Goal: Task Accomplishment & Management: Complete application form

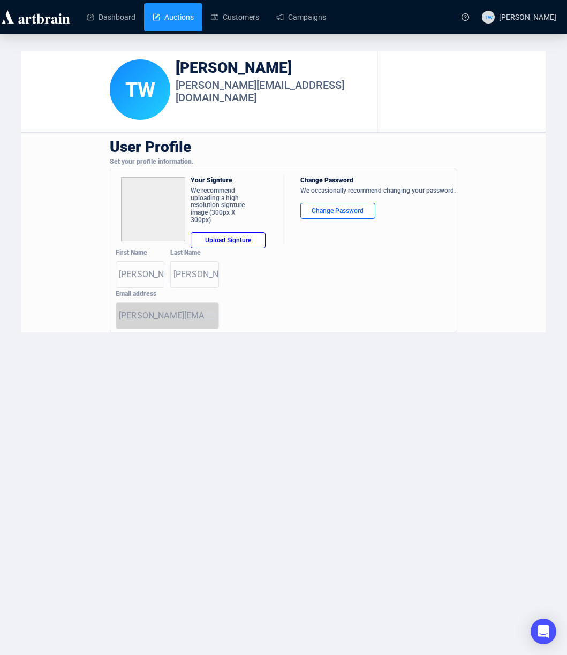
click at [187, 21] on link "Auctions" at bounding box center [173, 17] width 41 height 28
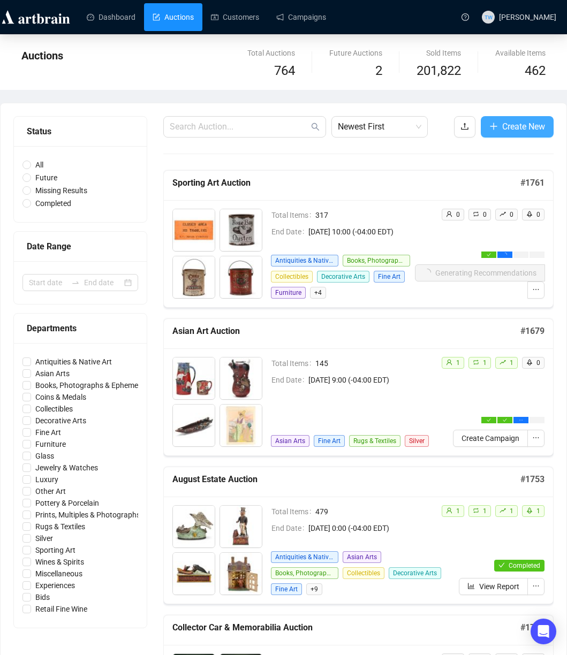
click at [497, 128] on button "Create New" at bounding box center [517, 126] width 73 height 21
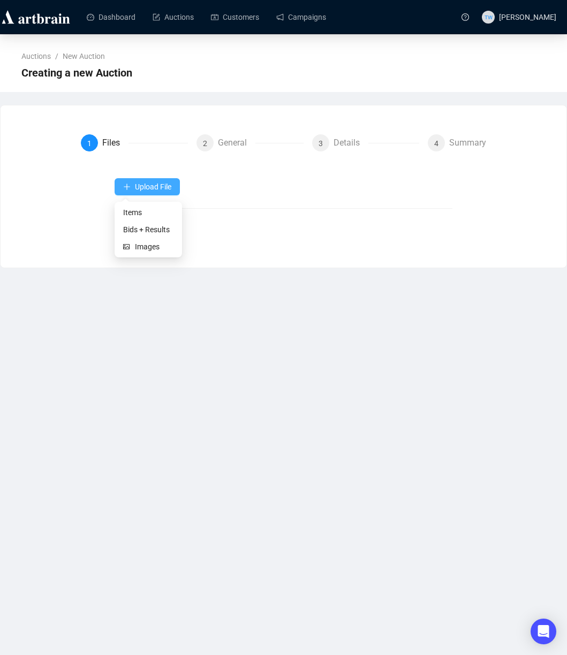
click at [150, 192] on button "Upload File" at bounding box center [147, 186] width 65 height 17
click at [147, 215] on span "Items" at bounding box center [148, 213] width 50 height 12
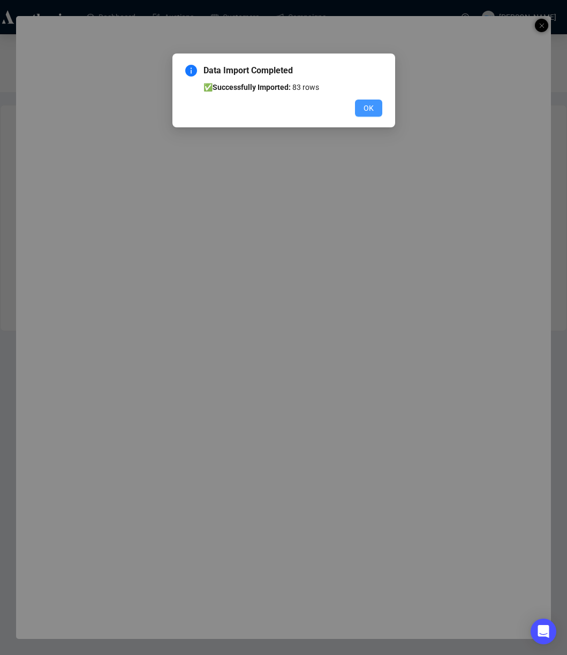
click at [369, 109] on span "OK" at bounding box center [368, 108] width 10 height 12
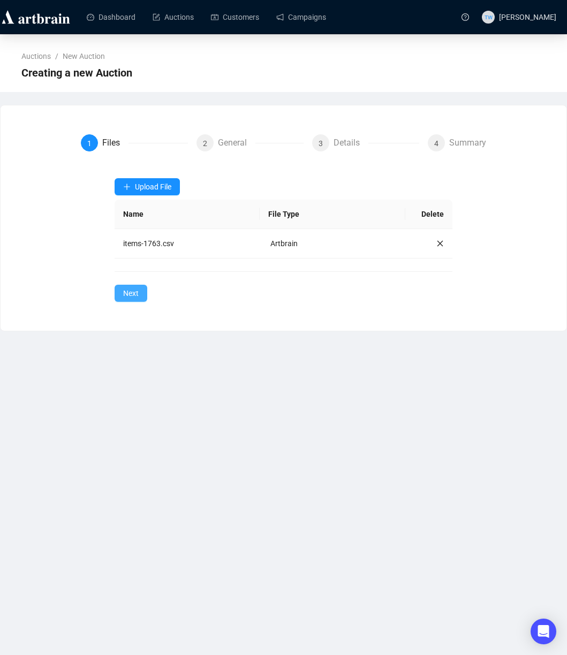
click at [137, 295] on span "Next" at bounding box center [131, 293] width 16 height 12
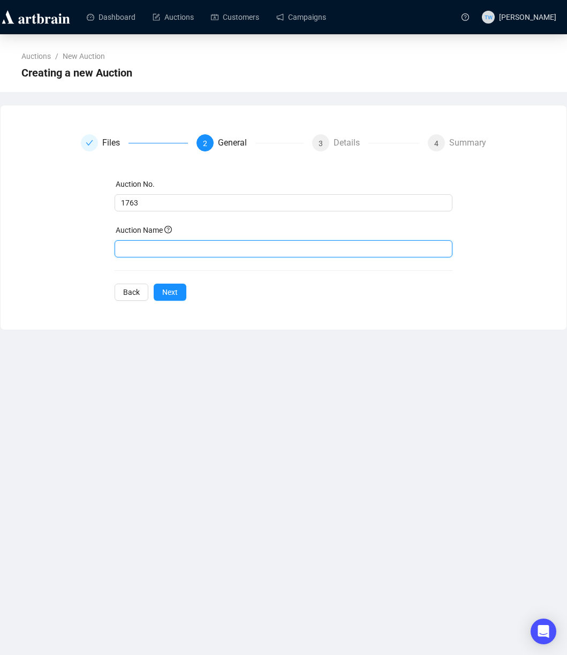
click at [252, 249] on input "text" at bounding box center [284, 248] width 338 height 17
paste input "Fine Sporting Arms Auction"
type input "Fine Sporting Arms Auction"
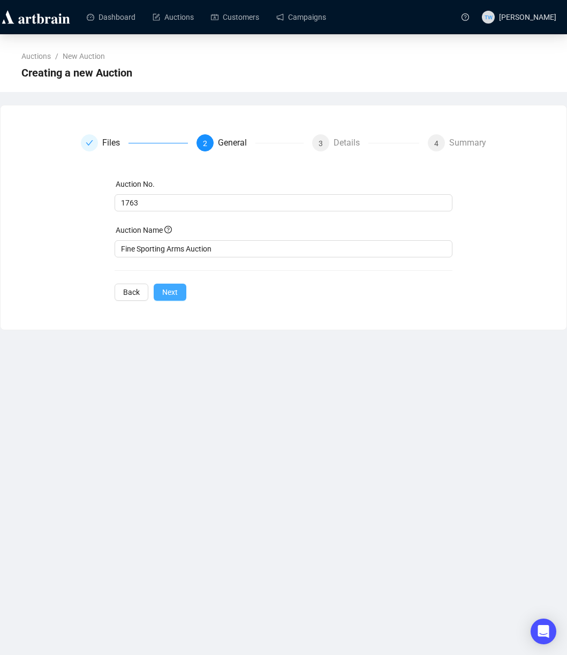
click at [166, 294] on span "Next" at bounding box center [170, 292] width 16 height 12
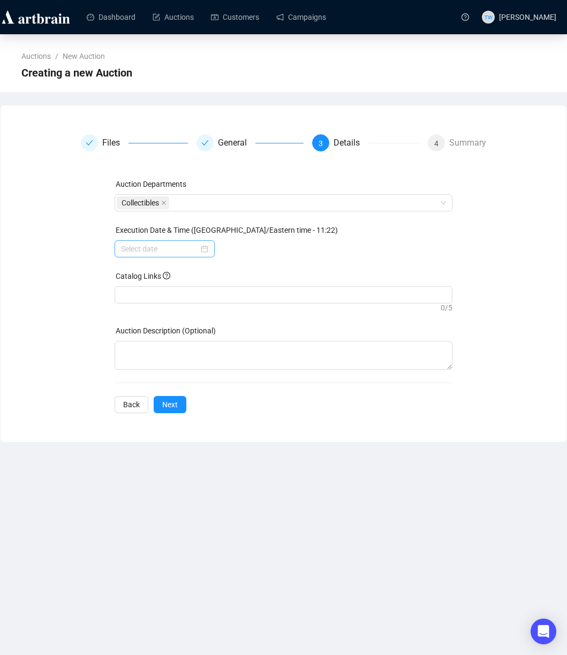
click at [206, 249] on div at bounding box center [165, 248] width 100 height 17
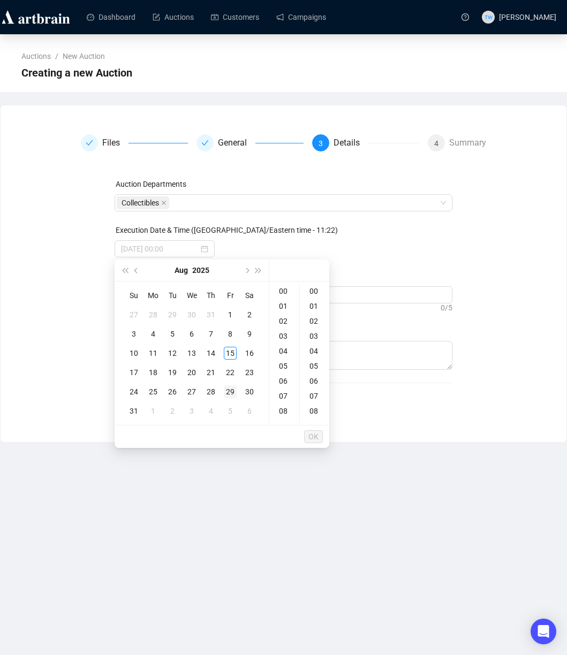
click at [232, 390] on div "29" at bounding box center [230, 391] width 13 height 13
click at [286, 392] on div "10" at bounding box center [284, 392] width 26 height 15
type input "[DATE] 10:00"
click at [314, 438] on span "OK" at bounding box center [313, 437] width 10 height 20
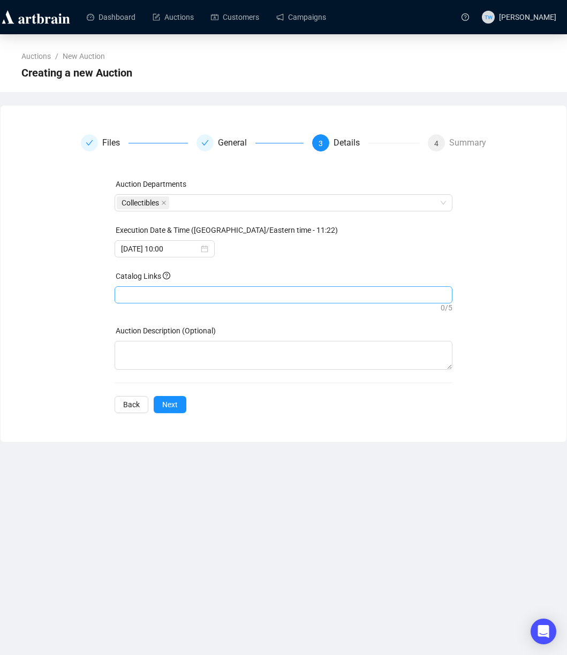
click at [161, 291] on div at bounding box center [284, 294] width 334 height 15
paste input "[URL][DOMAIN_NAME]"
type input "[URL][DOMAIN_NAME]"
click at [168, 401] on span "Next" at bounding box center [170, 405] width 16 height 12
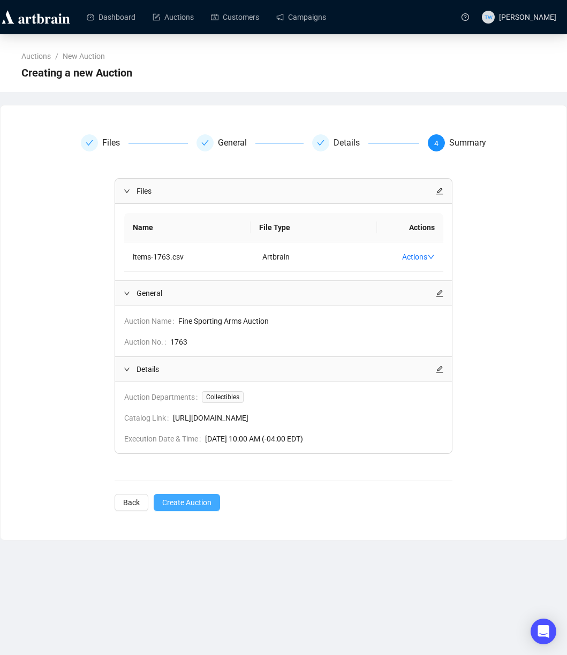
click at [196, 502] on span "Create Auction" at bounding box center [186, 503] width 49 height 12
